Goal: Task Accomplishment & Management: Use online tool/utility

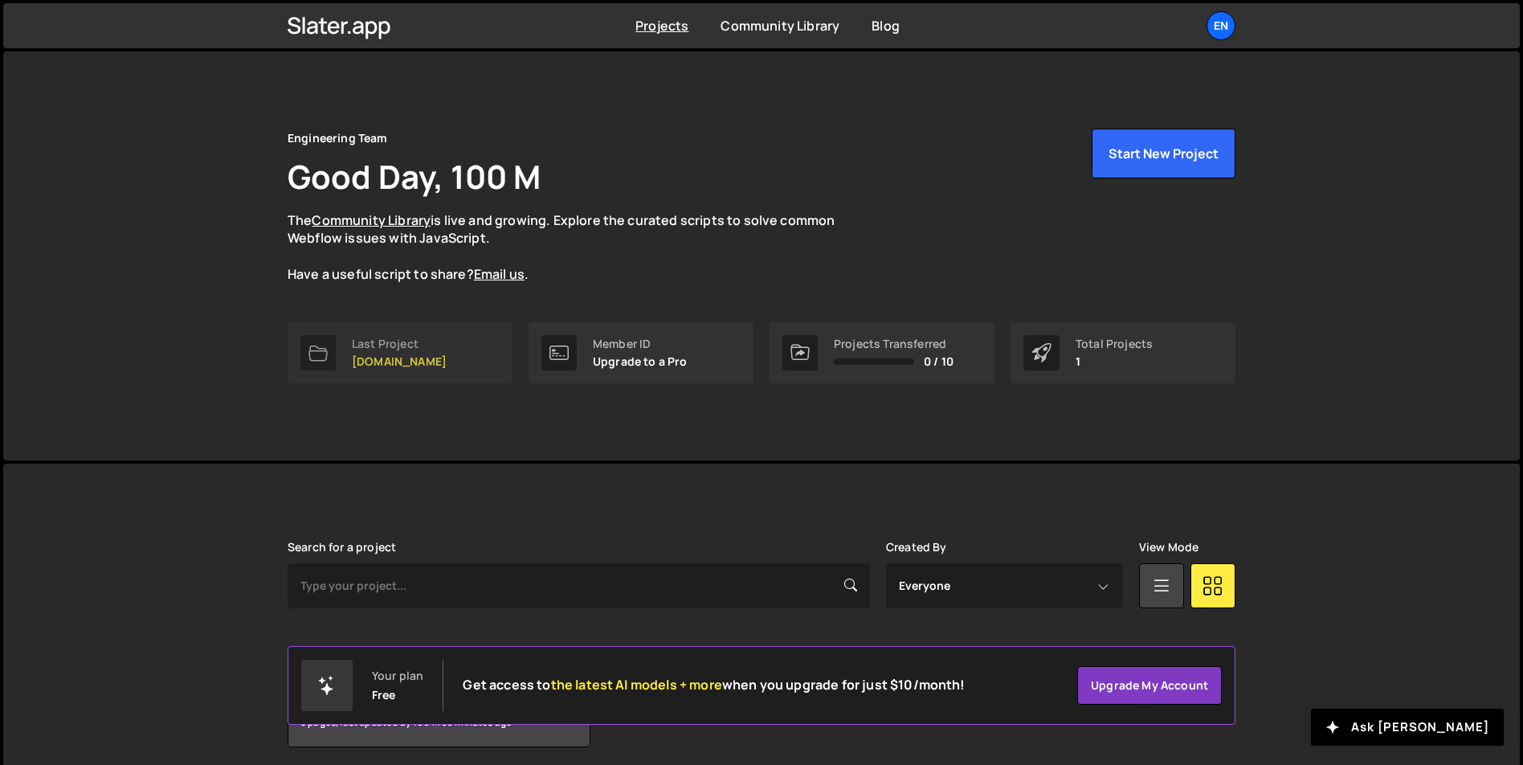
click at [434, 339] on link "Last Project [DOMAIN_NAME]" at bounding box center [400, 352] width 225 height 61
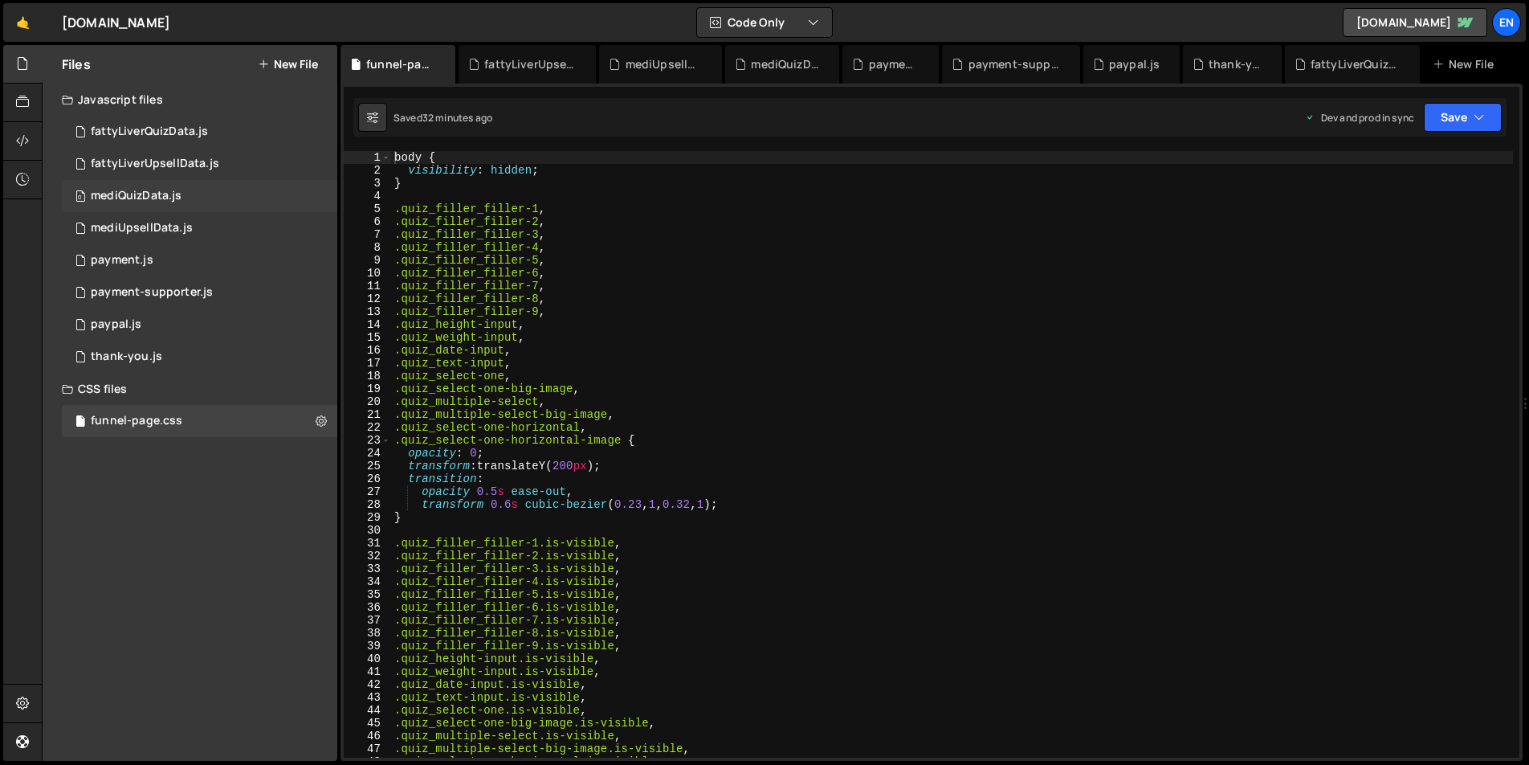
click at [215, 191] on div "0 mediQuizData.js 0" at bounding box center [199, 196] width 275 height 32
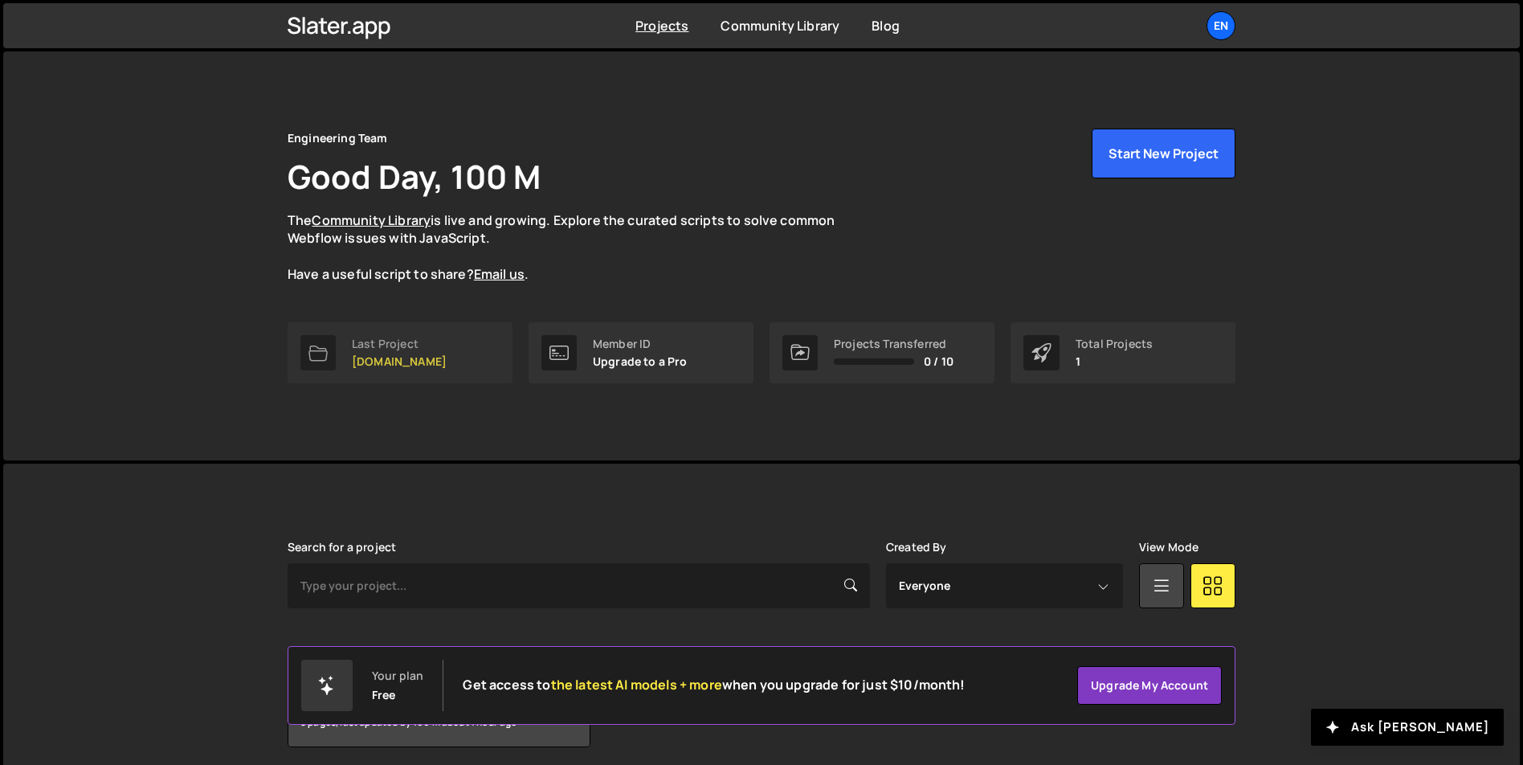
click at [450, 342] on link "Last Project [DOMAIN_NAME]" at bounding box center [400, 352] width 225 height 61
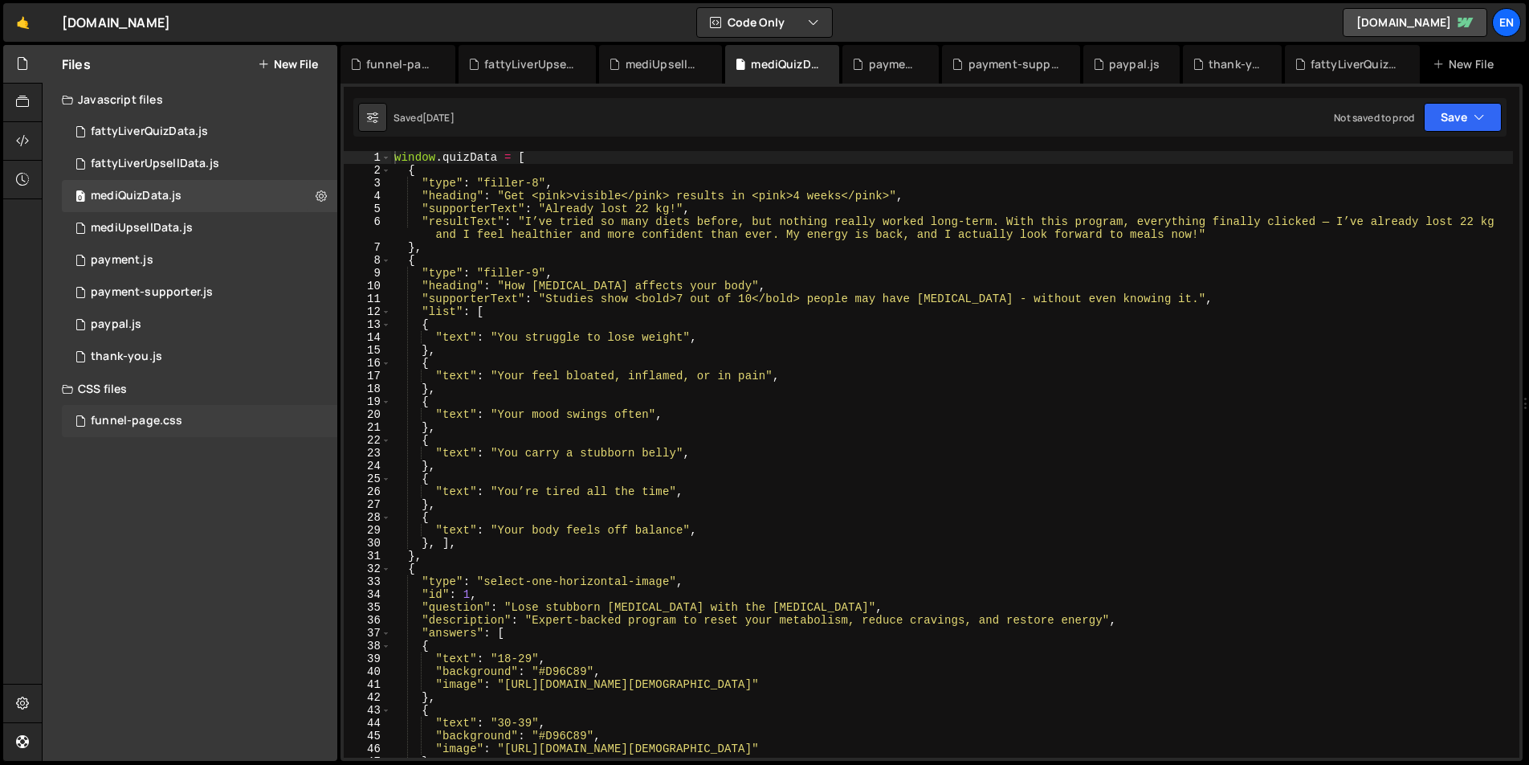
click at [135, 418] on div "funnel-page.css" at bounding box center [137, 421] width 92 height 14
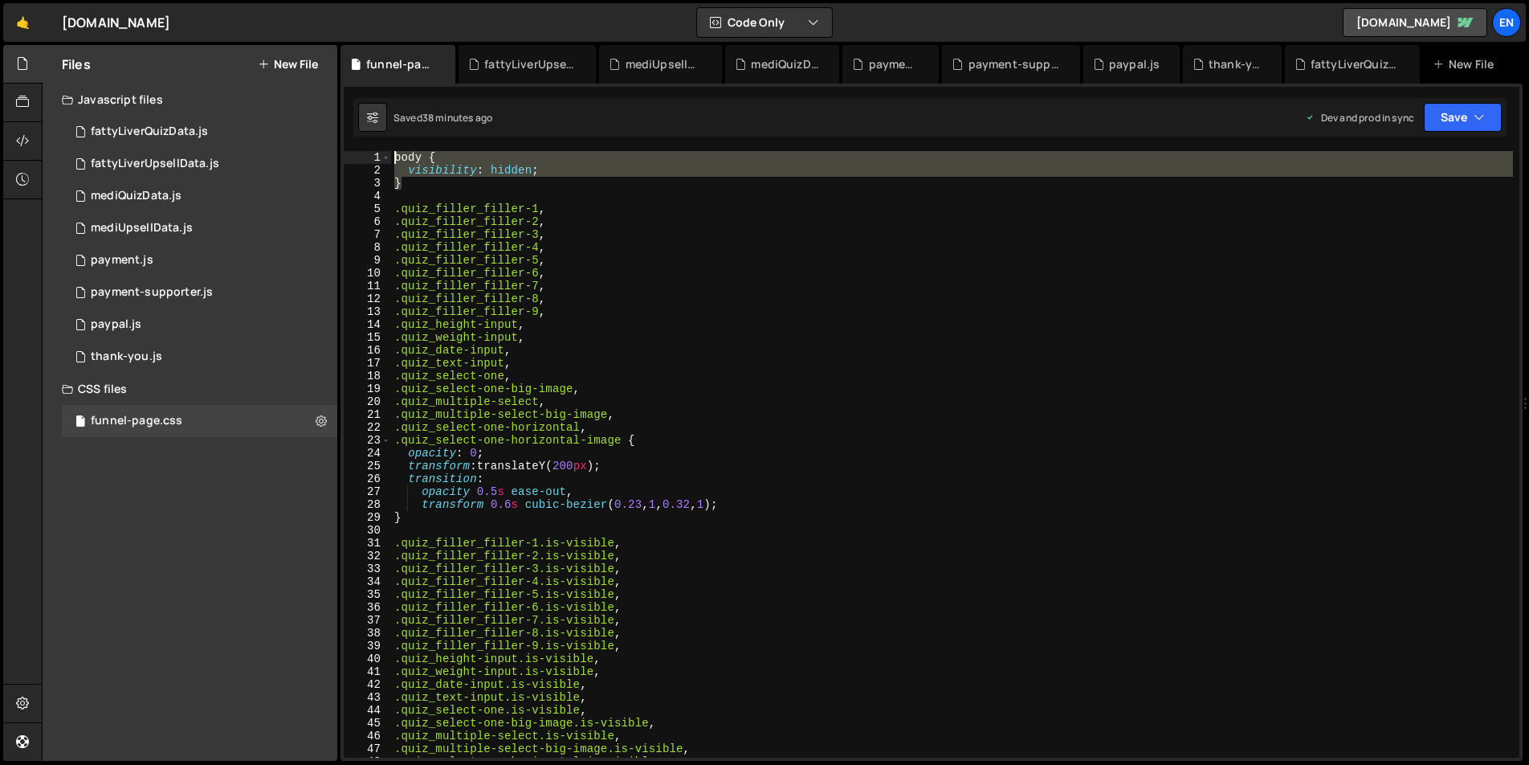
drag, startPoint x: 430, startPoint y: 183, endPoint x: 370, endPoint y: 153, distance: 66.4
click at [370, 153] on div "} 1 2 3 4 5 6 7 8 9 10 11 12 13 14 15 16 17 18 19 20 21 22 23 24 25 26 27 28 29…" at bounding box center [932, 454] width 1176 height 606
type textarea "body { visibility: hidden;"
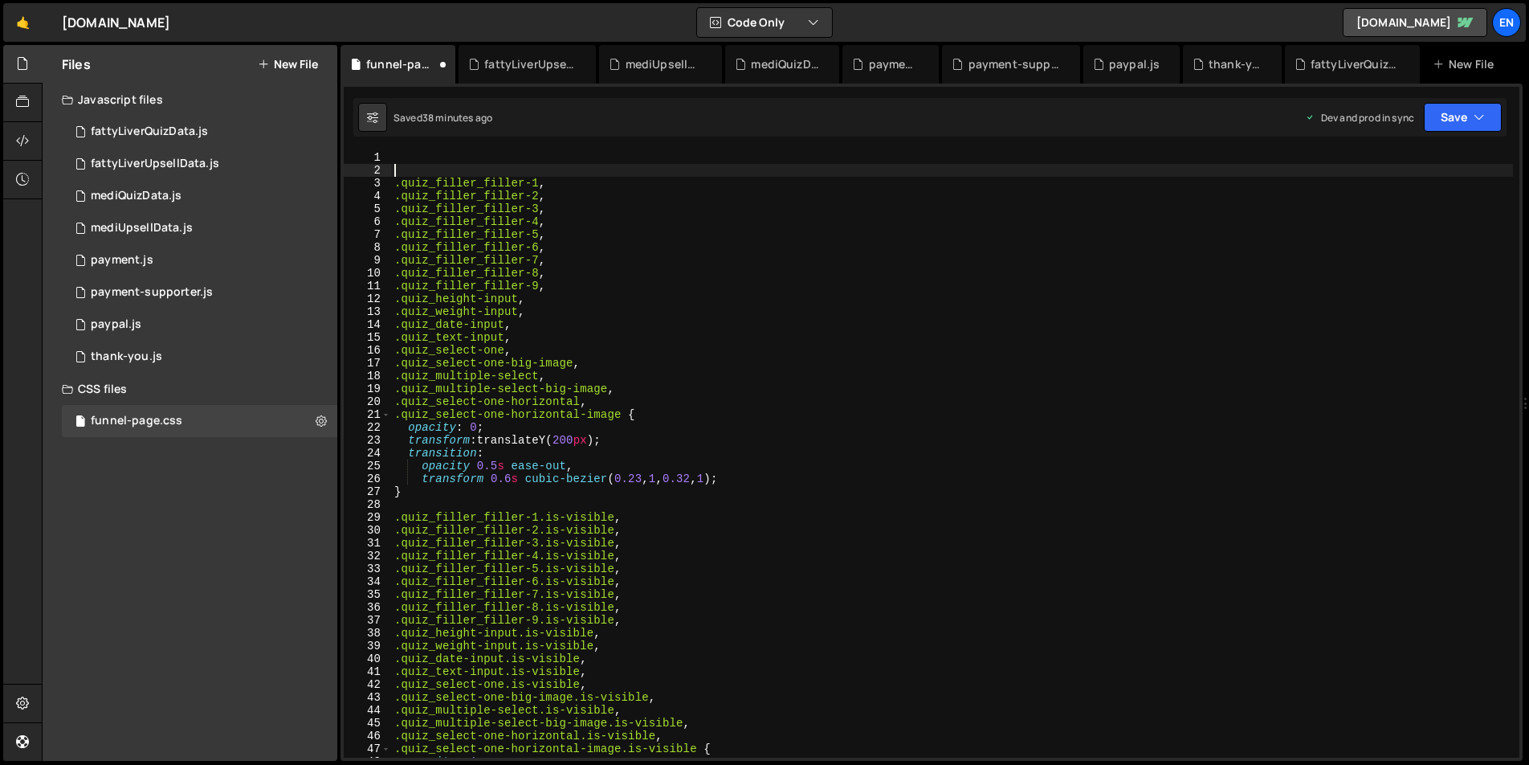
type textarea ".quiz_filler_filler-1,"
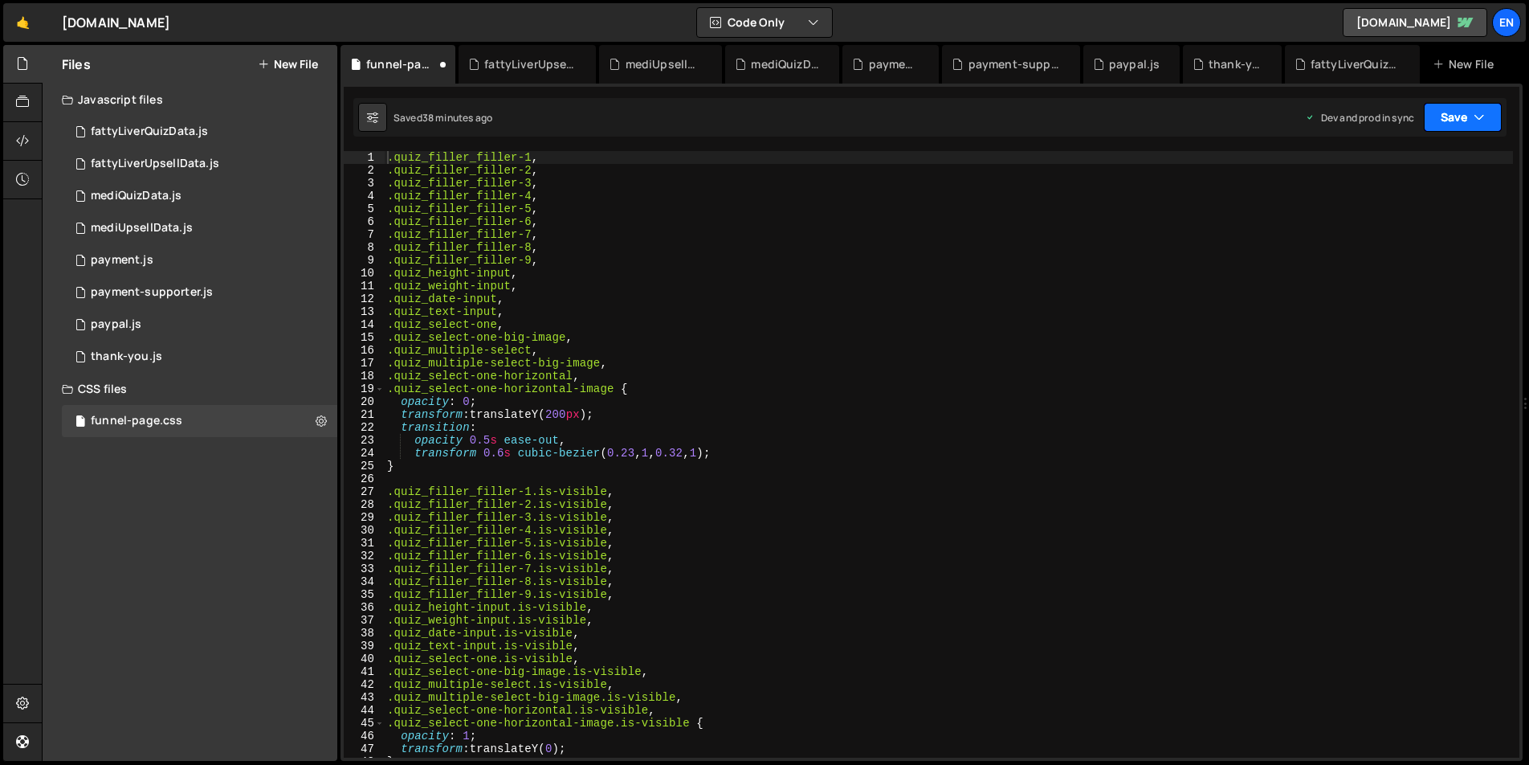
click at [1490, 115] on button "Save" at bounding box center [1463, 117] width 78 height 29
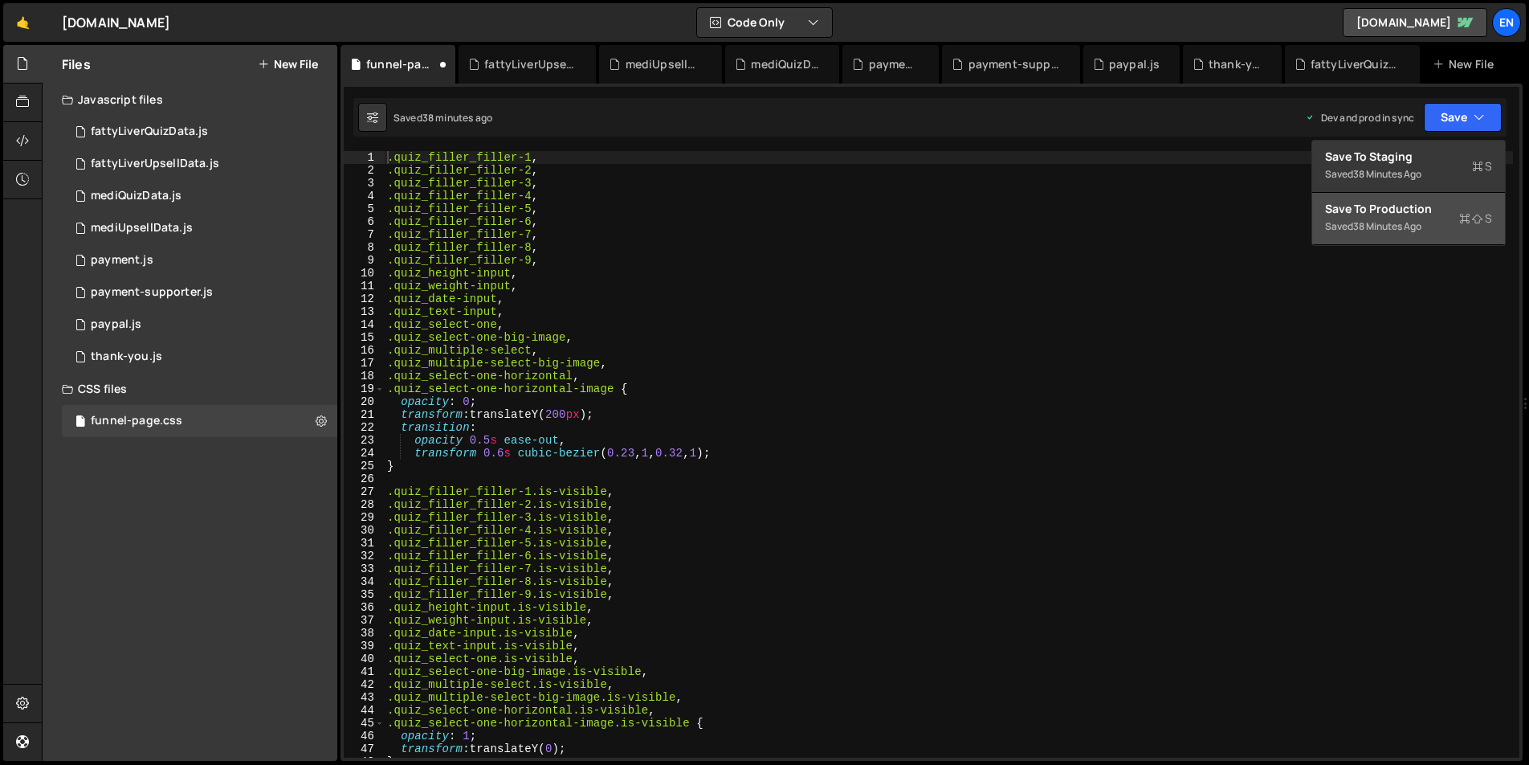
click at [1410, 215] on div "Save to Production S" at bounding box center [1408, 209] width 167 height 16
